Goal: Transaction & Acquisition: Purchase product/service

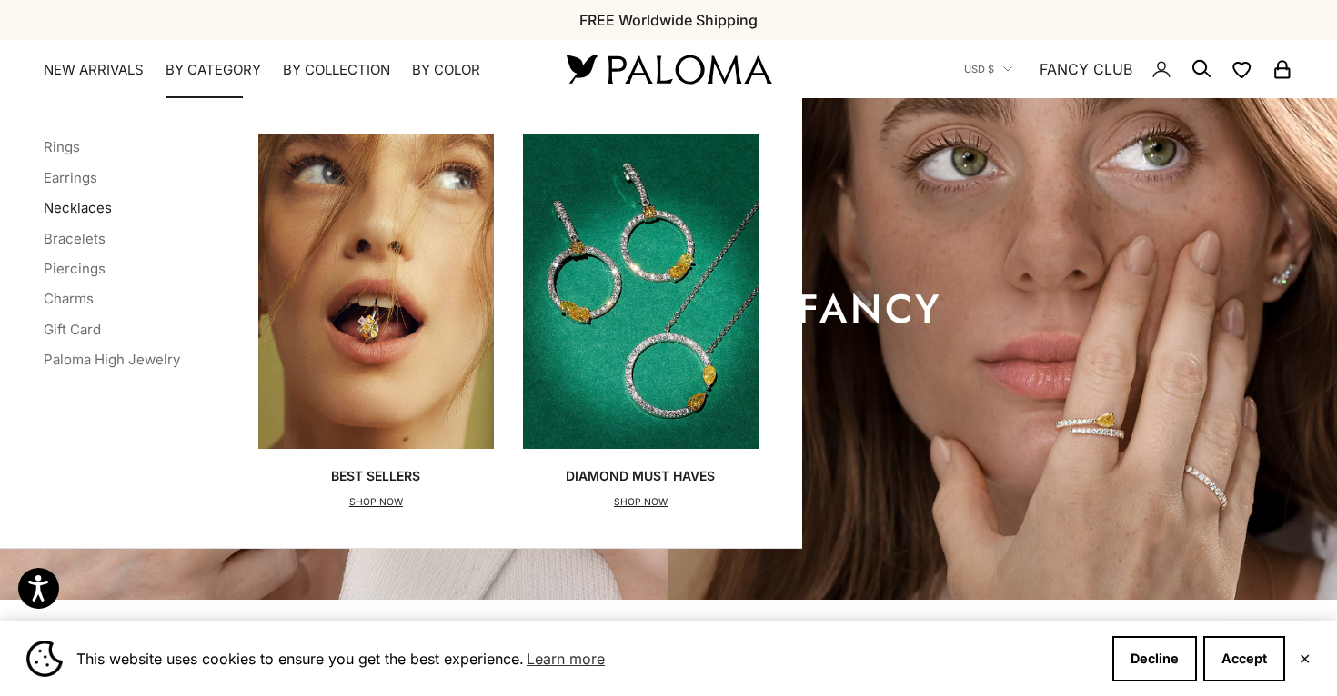
click at [97, 208] on link "Necklaces" at bounding box center [78, 207] width 68 height 17
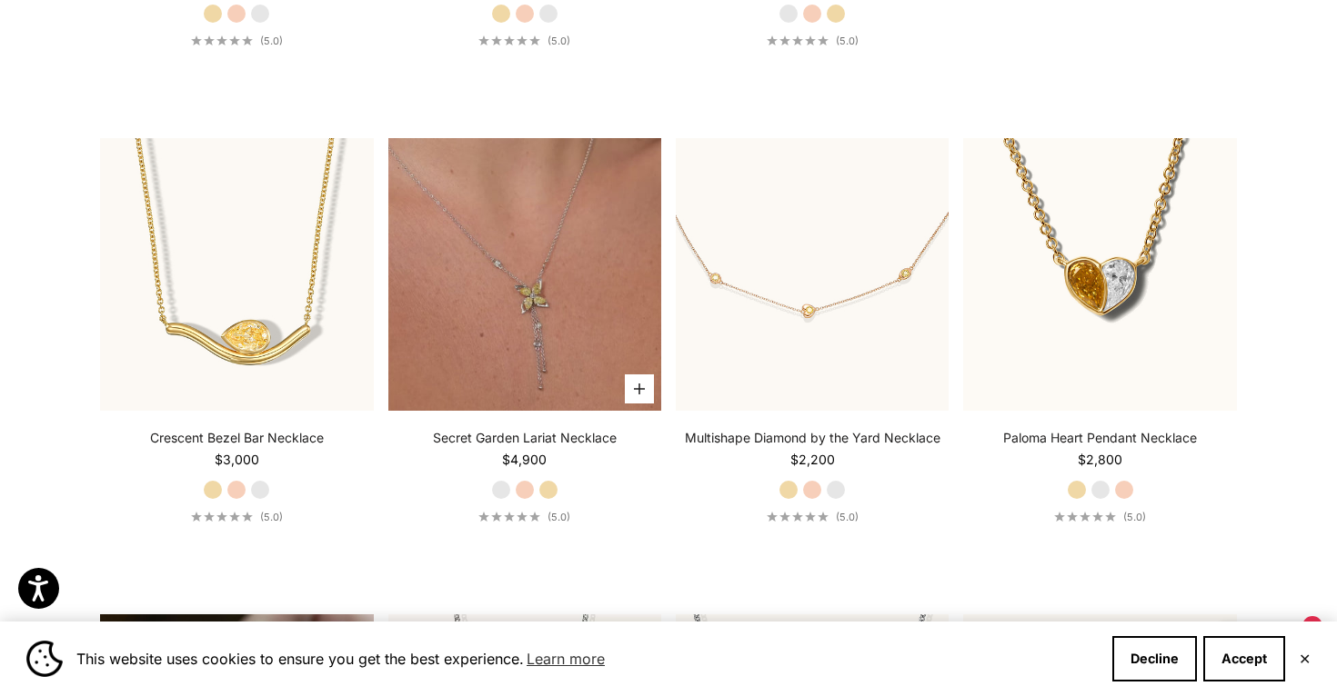
scroll to position [947, 0]
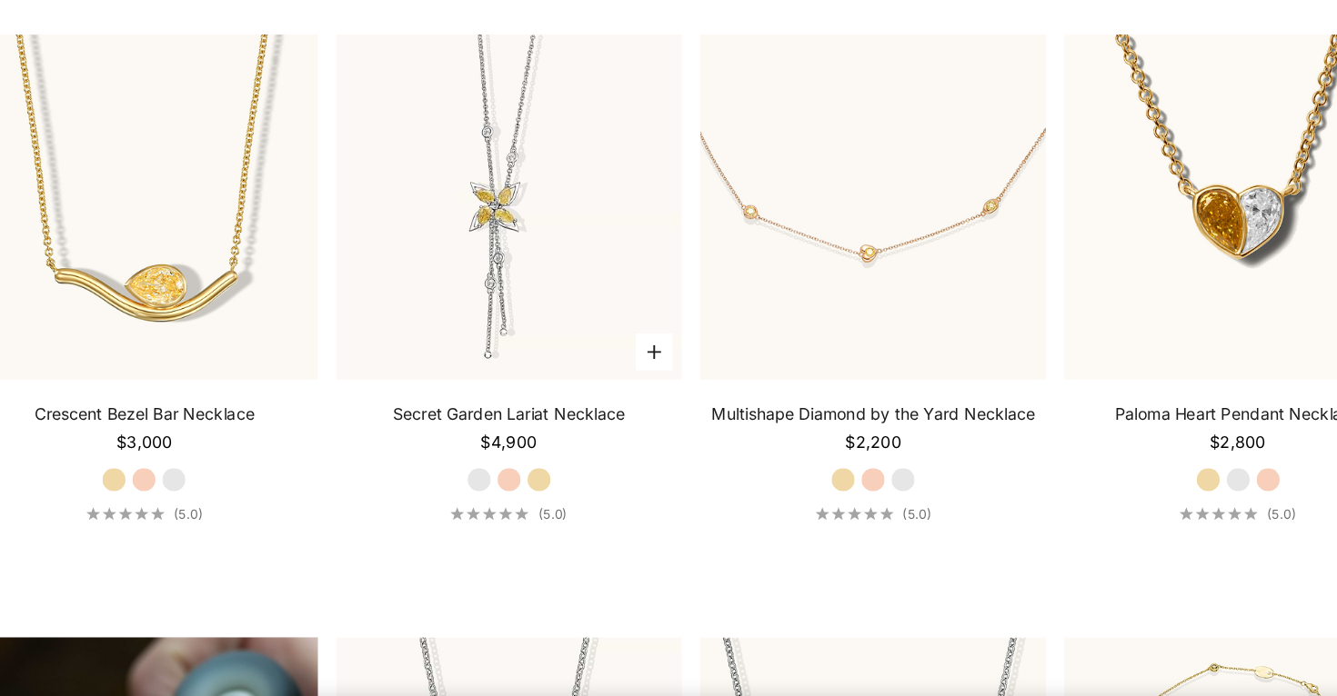
click at [523, 447] on label "Rose Gold" at bounding box center [525, 448] width 20 height 20
click at [546, 447] on label "Yellow Gold" at bounding box center [548, 448] width 20 height 20
click at [497, 449] on label "White Gold" at bounding box center [501, 448] width 20 height 20
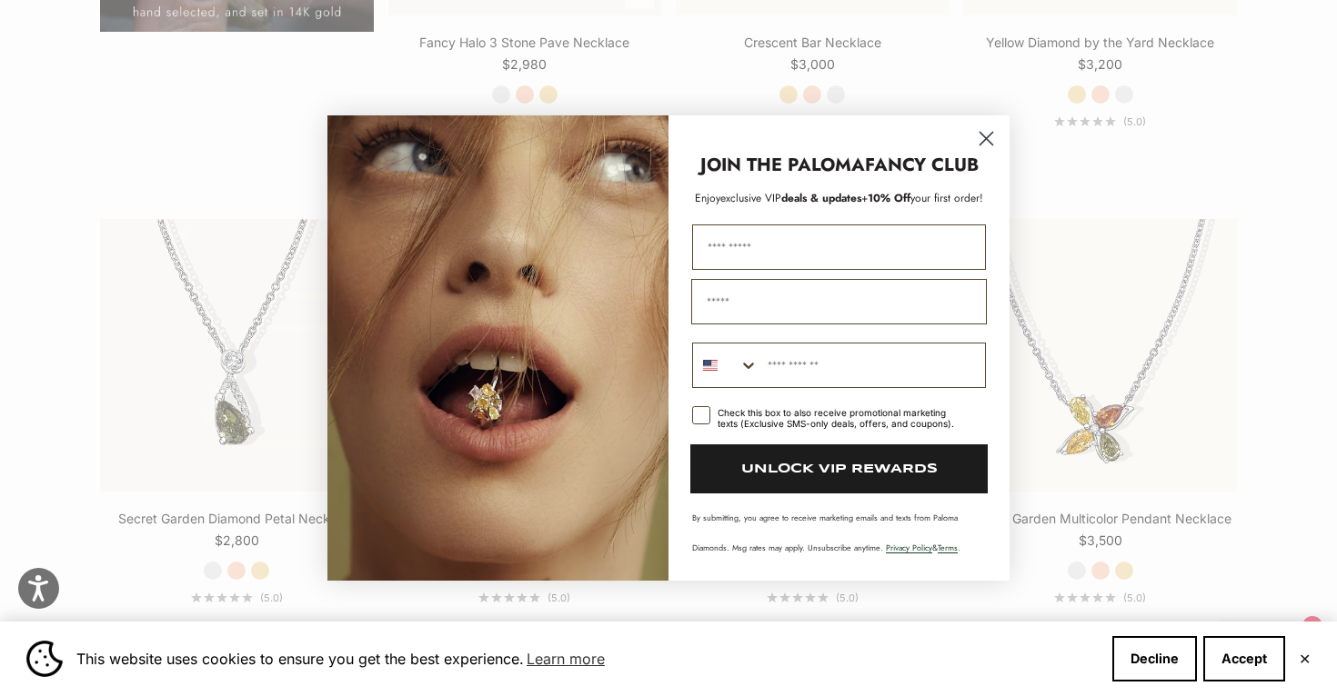
scroll to position [1788, 0]
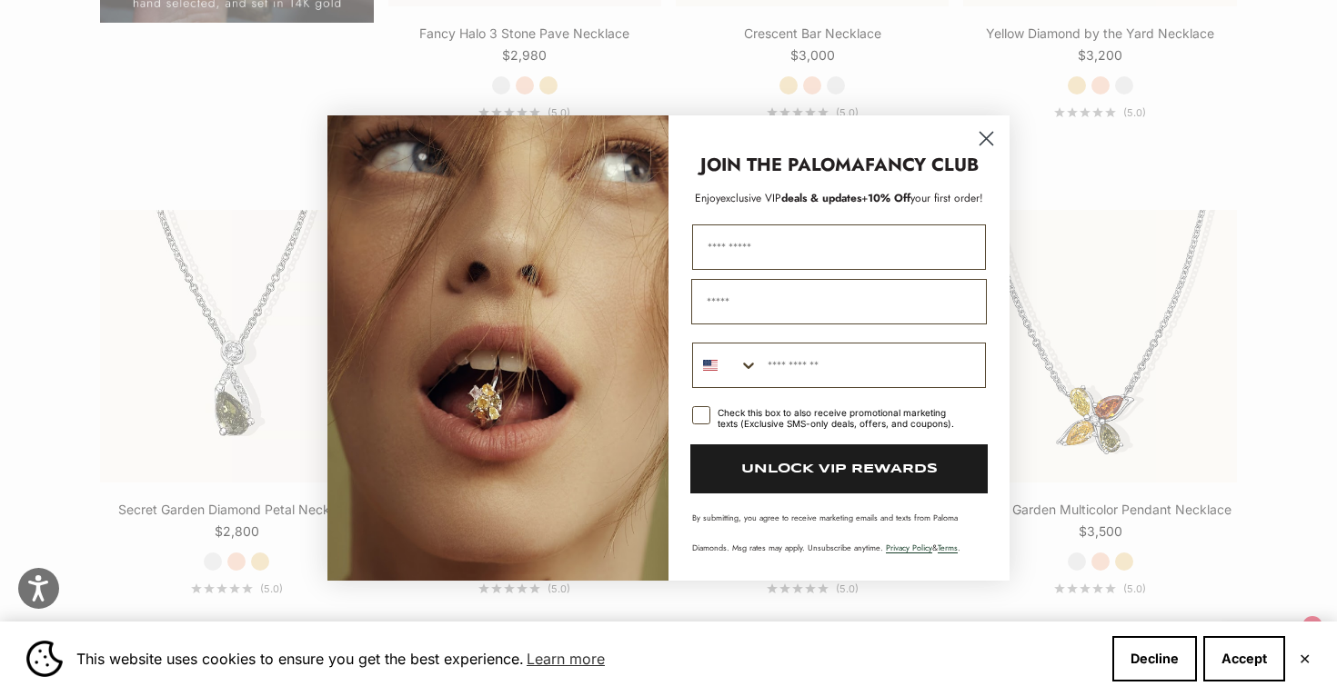
click at [984, 143] on circle "Close dialog" at bounding box center [986, 139] width 30 height 30
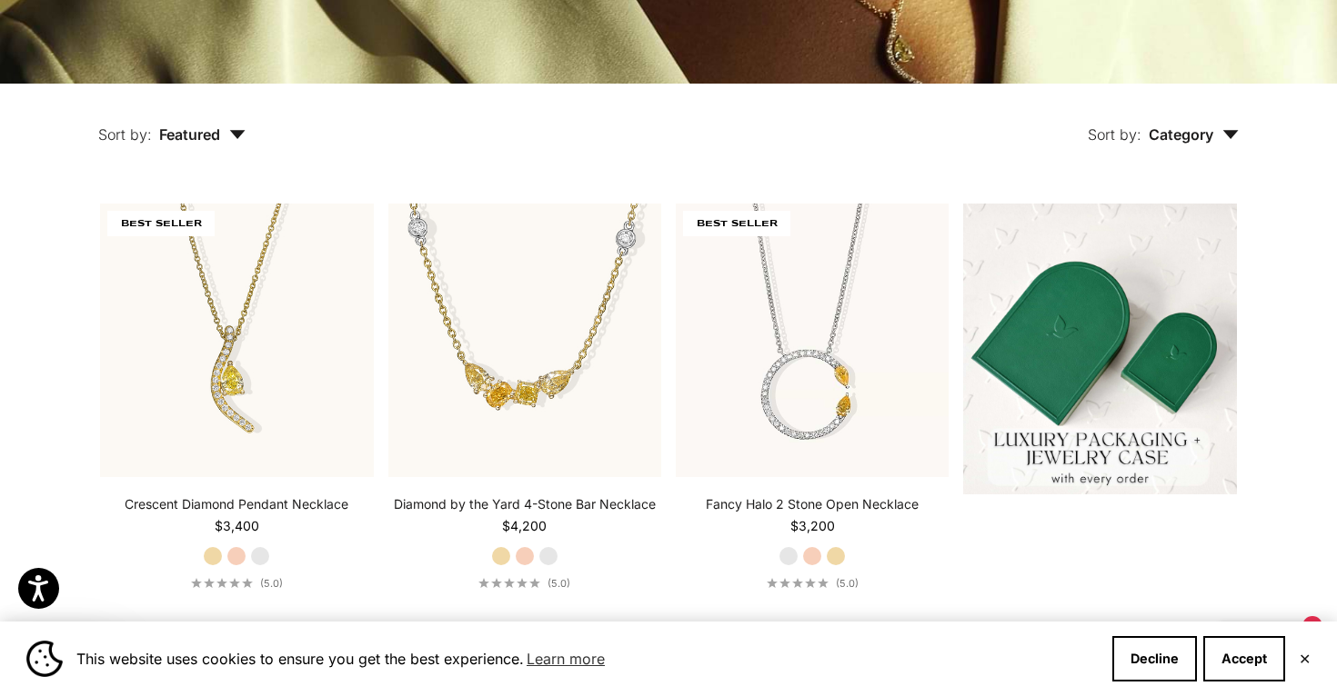
scroll to position [0, 0]
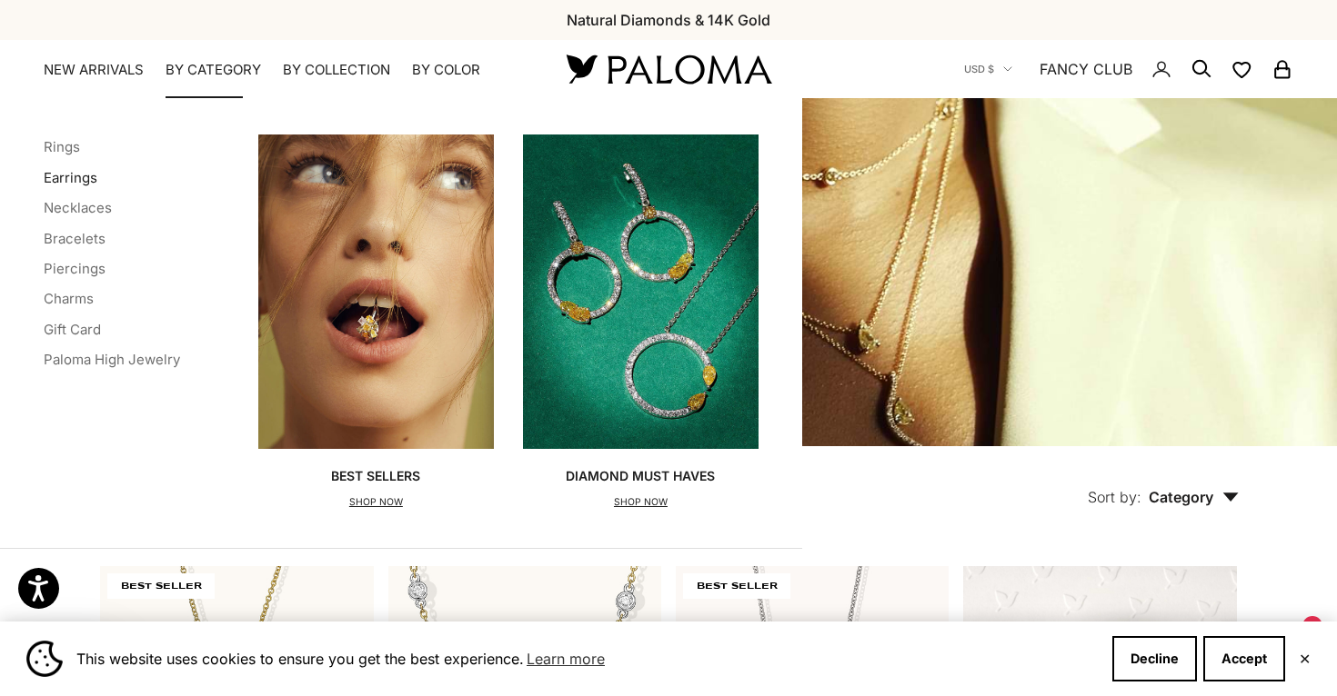
click at [95, 180] on link "Earrings" at bounding box center [71, 177] width 54 height 17
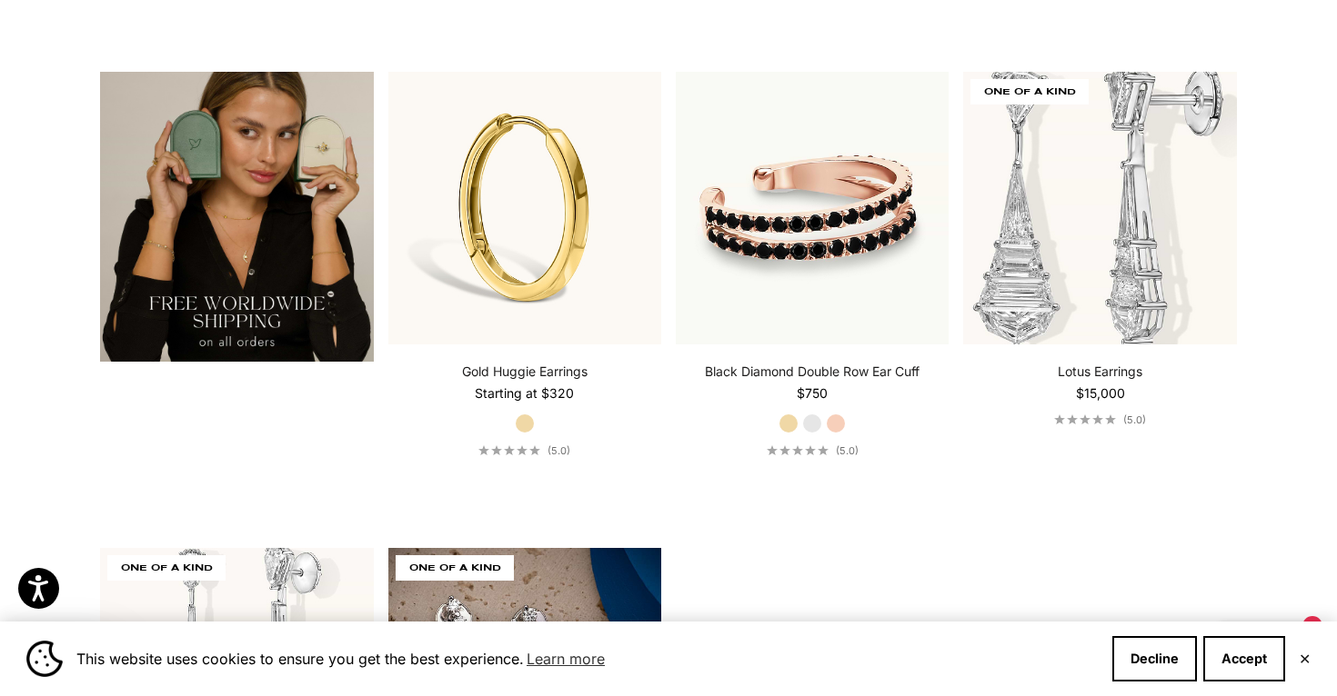
scroll to position [3762, 0]
